Goal: Task Accomplishment & Management: Manage account settings

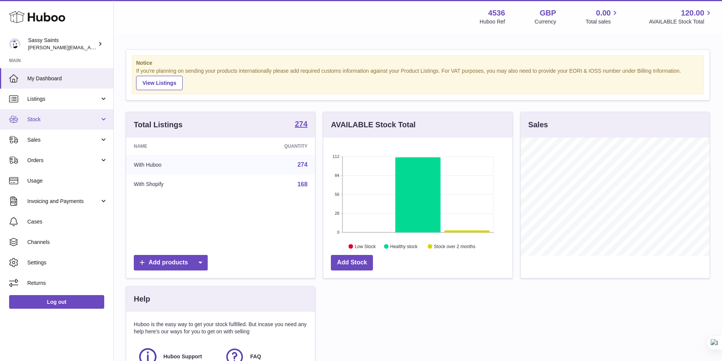
scroll to position [378839, 378768]
click at [41, 124] on link "Stock" at bounding box center [56, 119] width 113 height 20
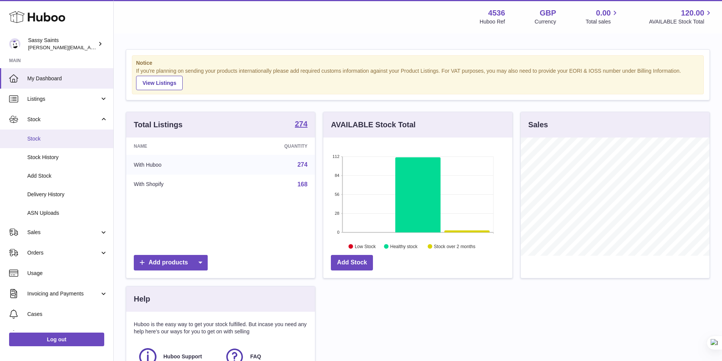
click at [42, 141] on span "Stock" at bounding box center [67, 138] width 80 height 7
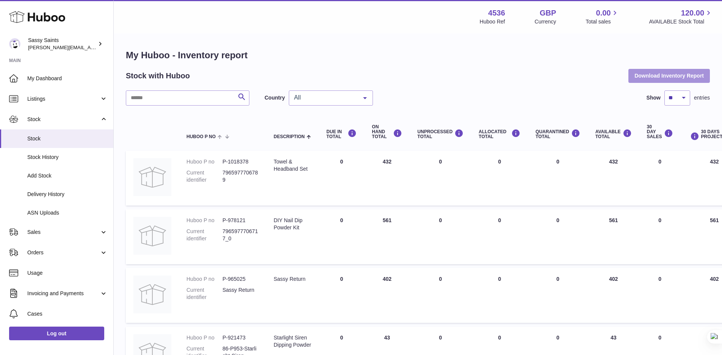
click at [649, 78] on button "Download Inventory Report" at bounding box center [668, 76] width 81 height 14
